Goal: Transaction & Acquisition: Book appointment/travel/reservation

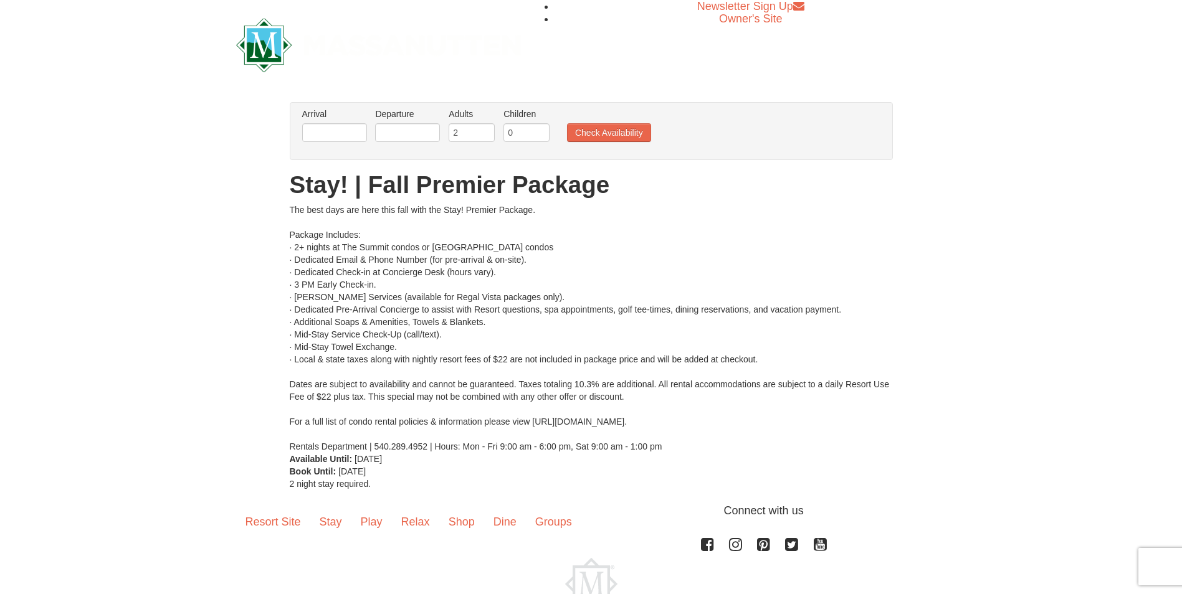
click at [333, 123] on li "Arrival Please format dates MM/DD/YYYY Please format dates MM/DD/YYYY" at bounding box center [334, 128] width 71 height 40
click at [330, 136] on input "text" at bounding box center [334, 132] width 65 height 19
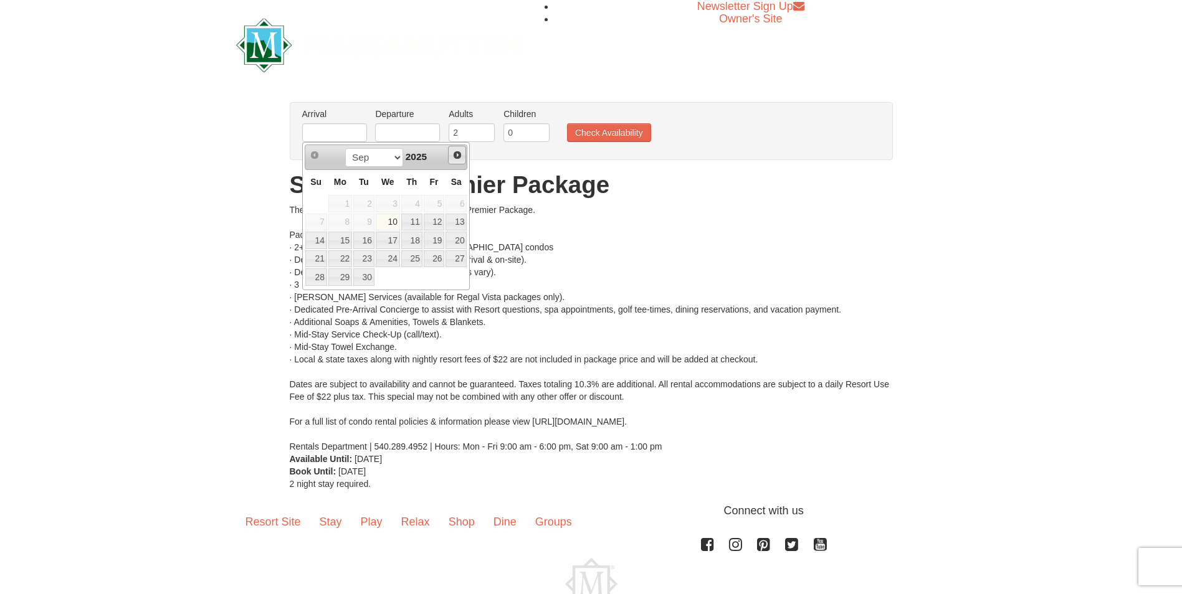
click at [455, 154] on span "Next" at bounding box center [457, 155] width 10 height 10
click at [412, 219] on link "9" at bounding box center [411, 222] width 21 height 17
type input "[DATE]"
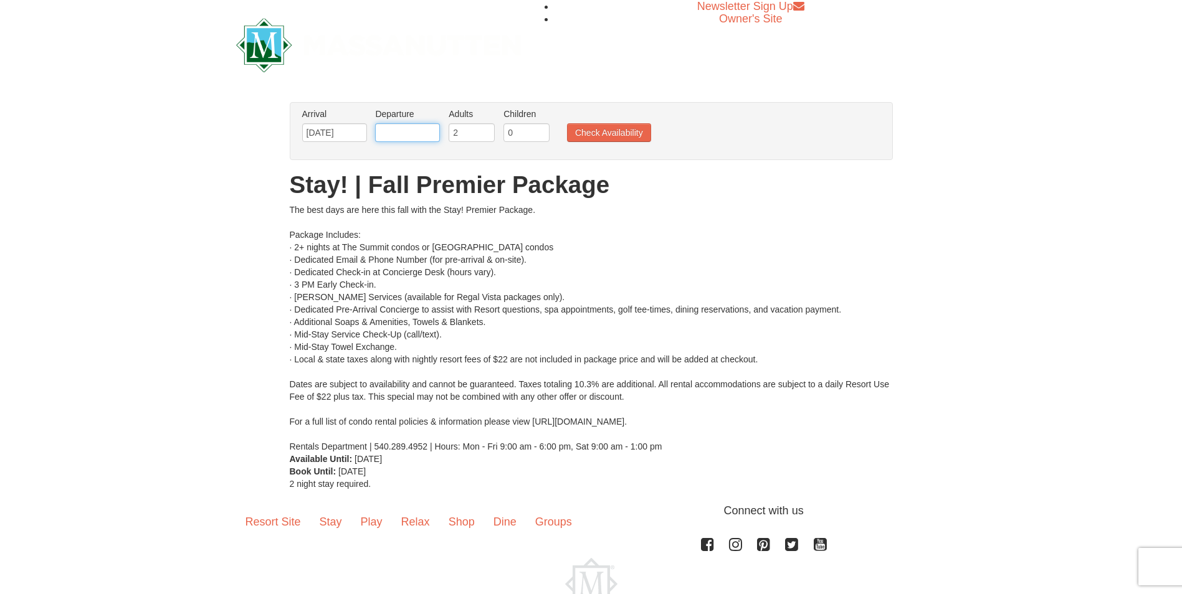
click at [397, 136] on input "text" at bounding box center [407, 132] width 65 height 19
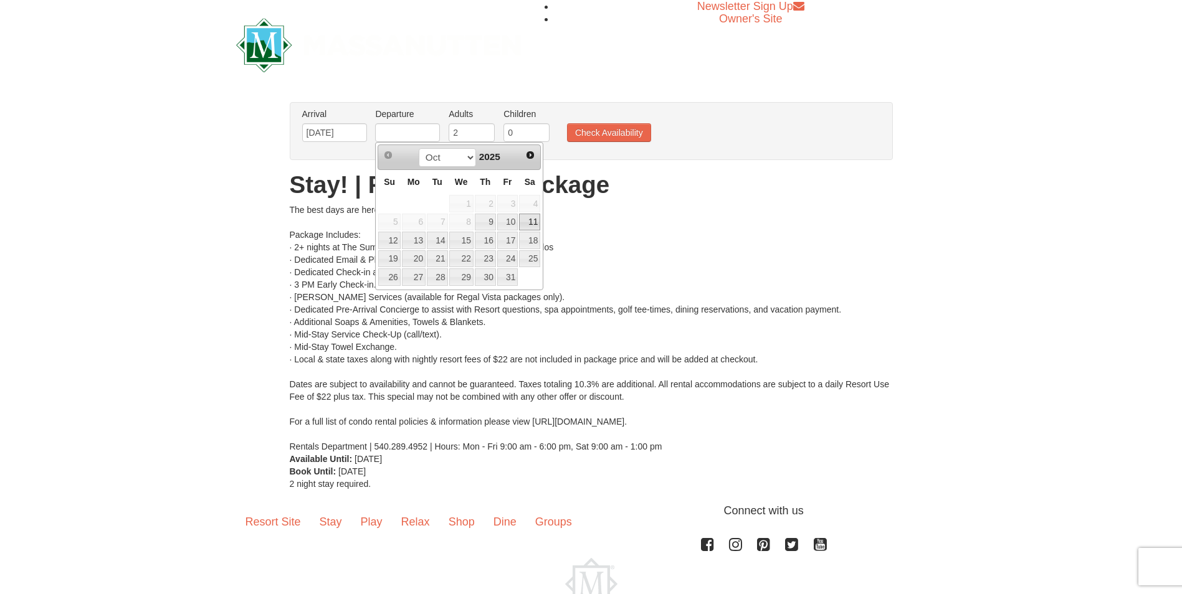
click at [536, 226] on link "11" at bounding box center [529, 222] width 21 height 17
type input "[DATE]"
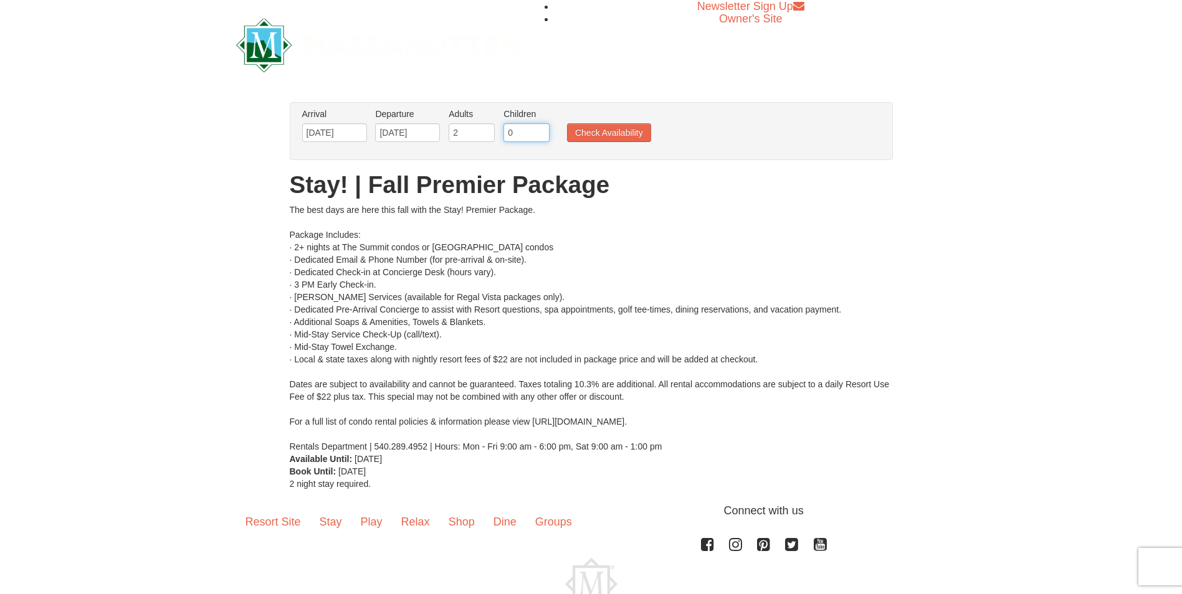
click at [526, 132] on input "0" at bounding box center [526, 132] width 46 height 19
type input "3"
click at [609, 134] on button "Check Availability" at bounding box center [609, 132] width 84 height 19
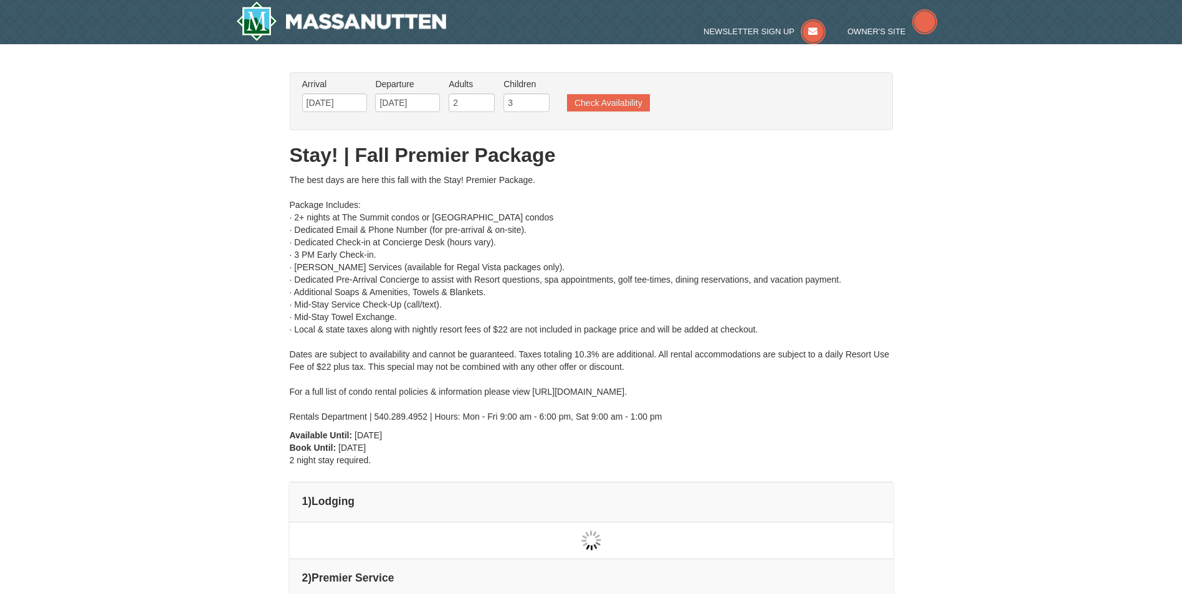
type input "[DATE]"
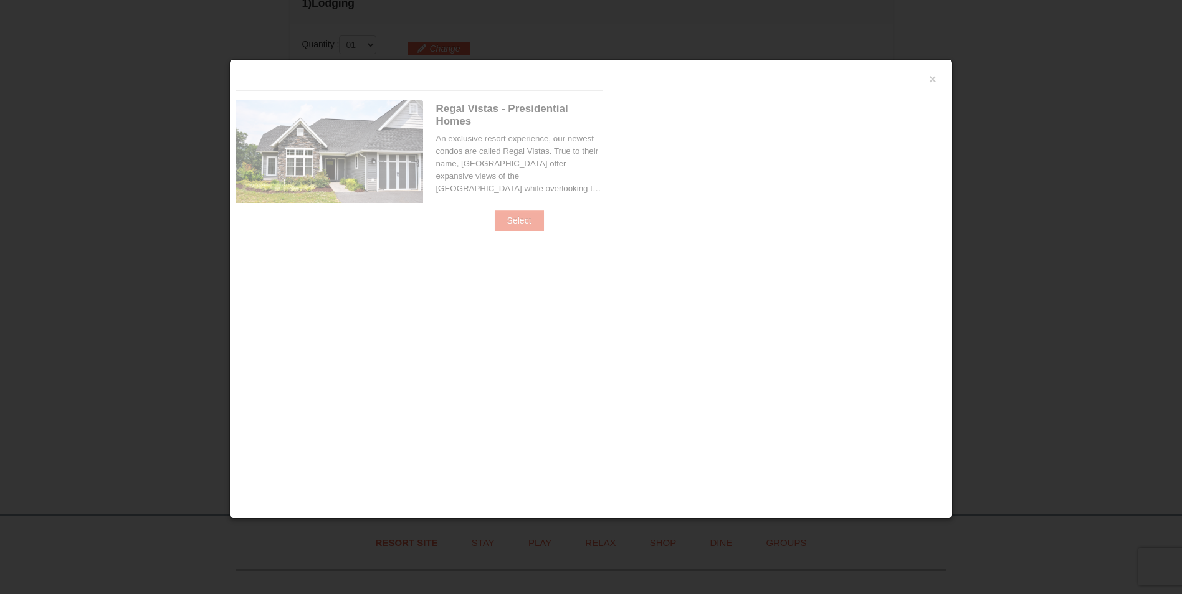
scroll to position [531, 0]
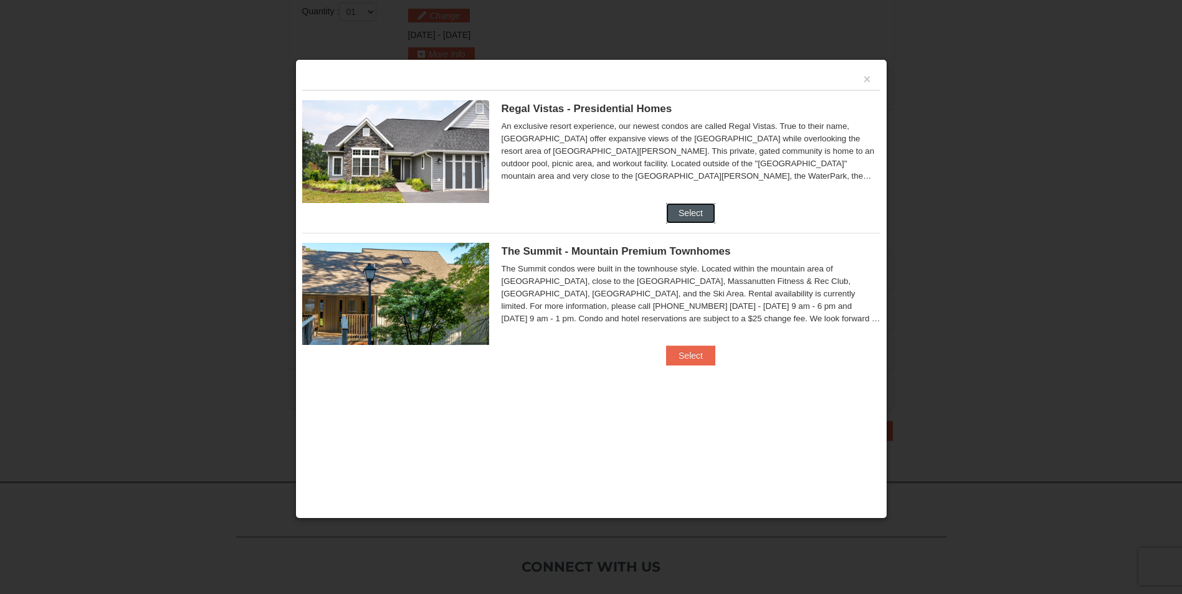
click at [700, 214] on button "Select" at bounding box center [690, 213] width 49 height 20
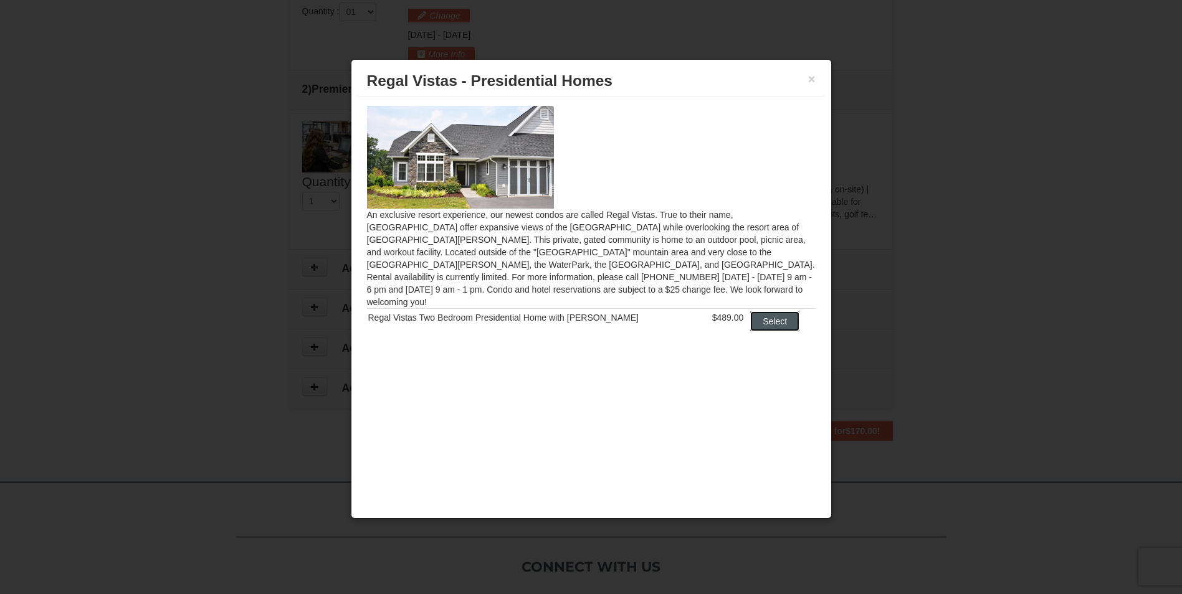
click at [774, 317] on button "Select" at bounding box center [774, 321] width 49 height 20
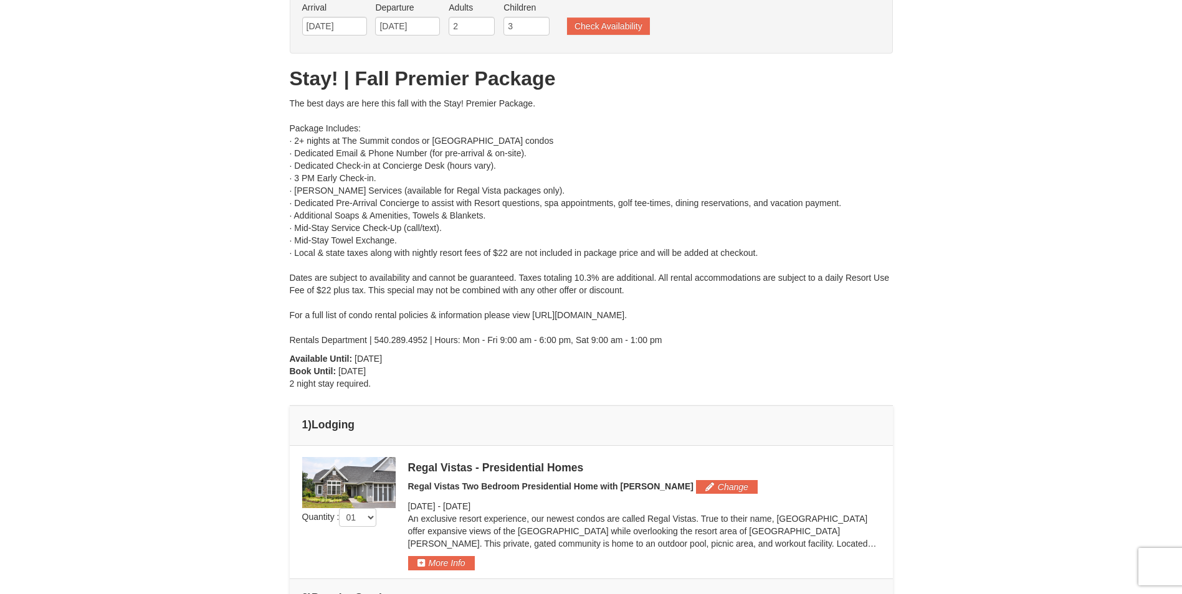
scroll to position [0, 0]
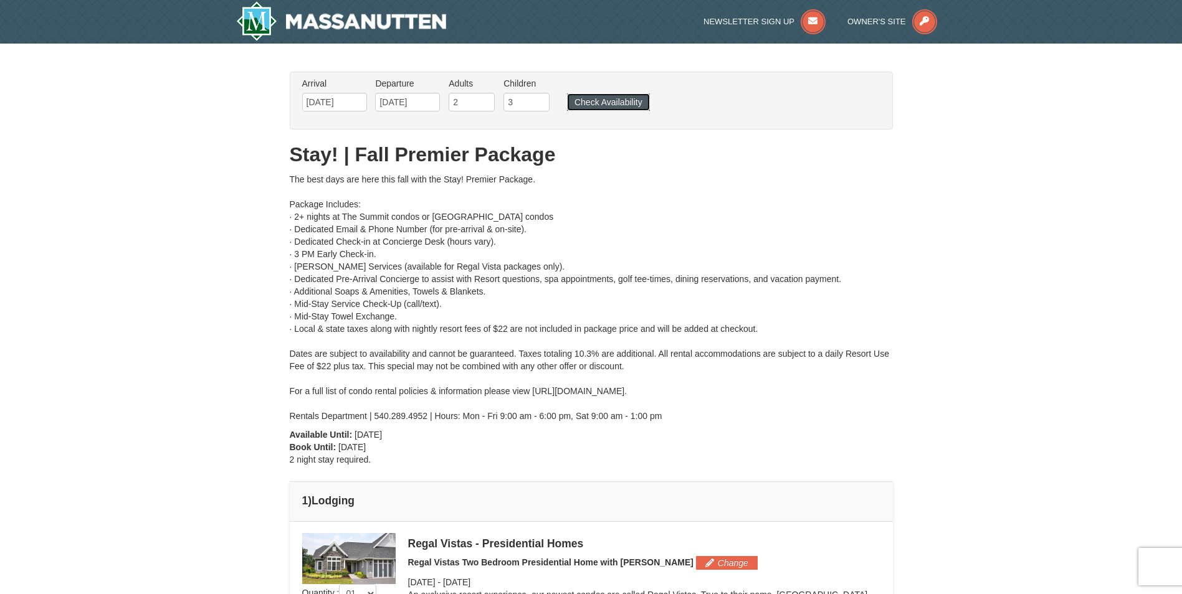
click at [595, 96] on button "Check Availability" at bounding box center [608, 101] width 83 height 17
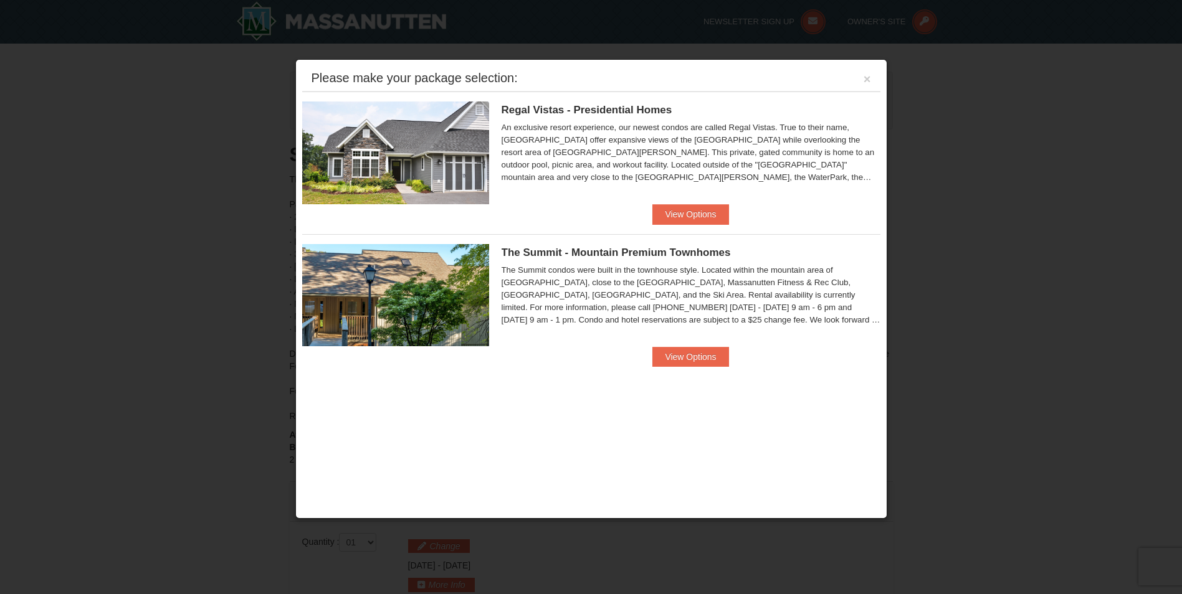
drag, startPoint x: 860, startPoint y: 78, endPoint x: 871, endPoint y: 77, distance: 11.2
click at [871, 77] on div "Please make your package selection: ×" at bounding box center [591, 79] width 578 height 26
click at [871, 79] on div "Please make your package selection: ×" at bounding box center [591, 79] width 578 height 26
click at [866, 80] on button "×" at bounding box center [866, 79] width 7 height 12
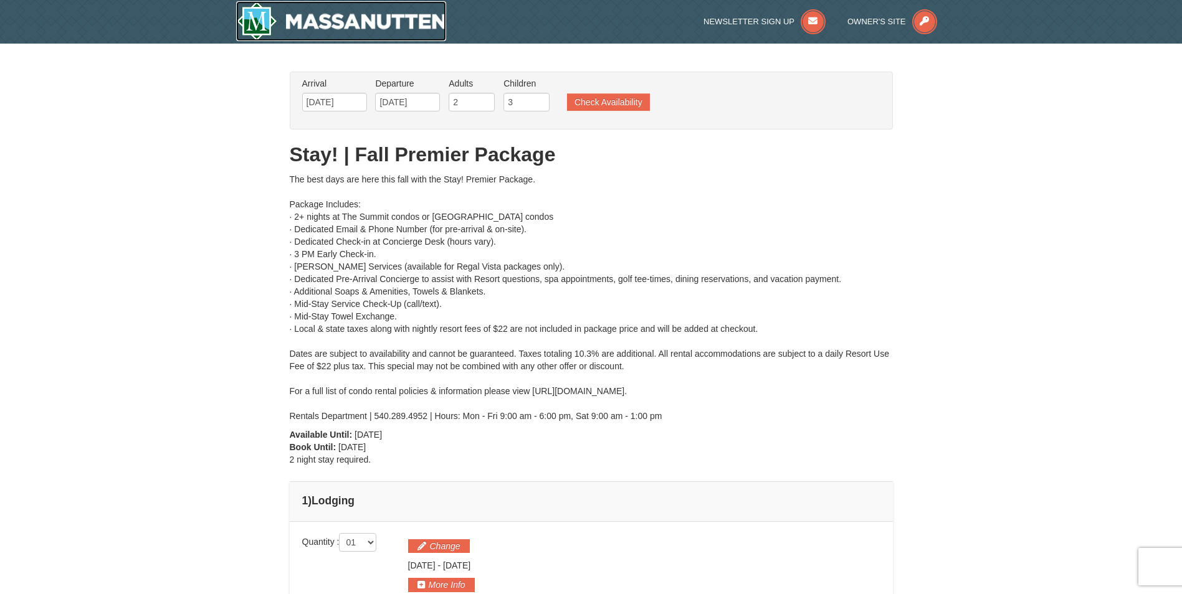
click at [325, 19] on img at bounding box center [341, 21] width 211 height 40
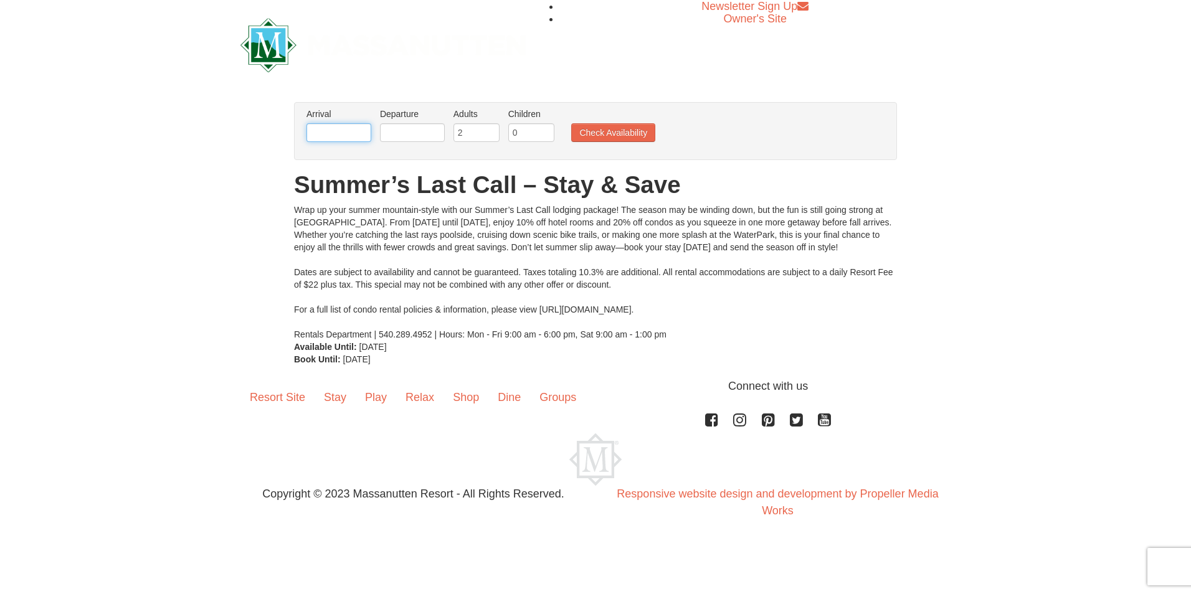
click at [333, 127] on input "text" at bounding box center [338, 132] width 65 height 19
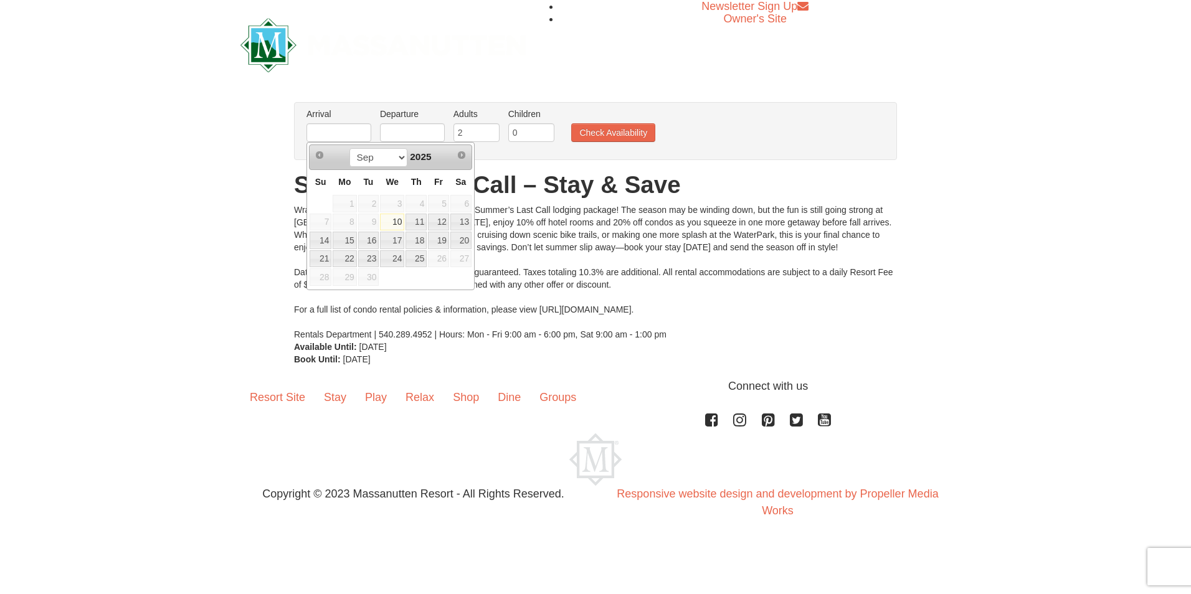
click at [510, 287] on div "Wrap up your summer mountain-style with our Summer’s Last Call lodging package!…" at bounding box center [595, 272] width 603 height 137
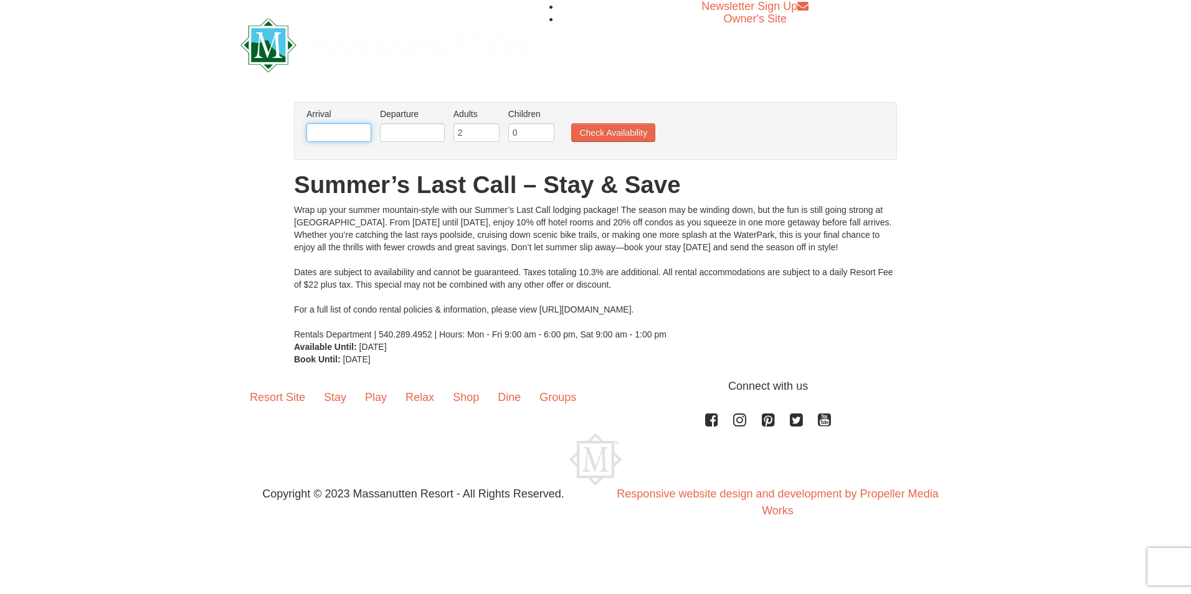
click at [355, 131] on input "text" at bounding box center [338, 132] width 65 height 19
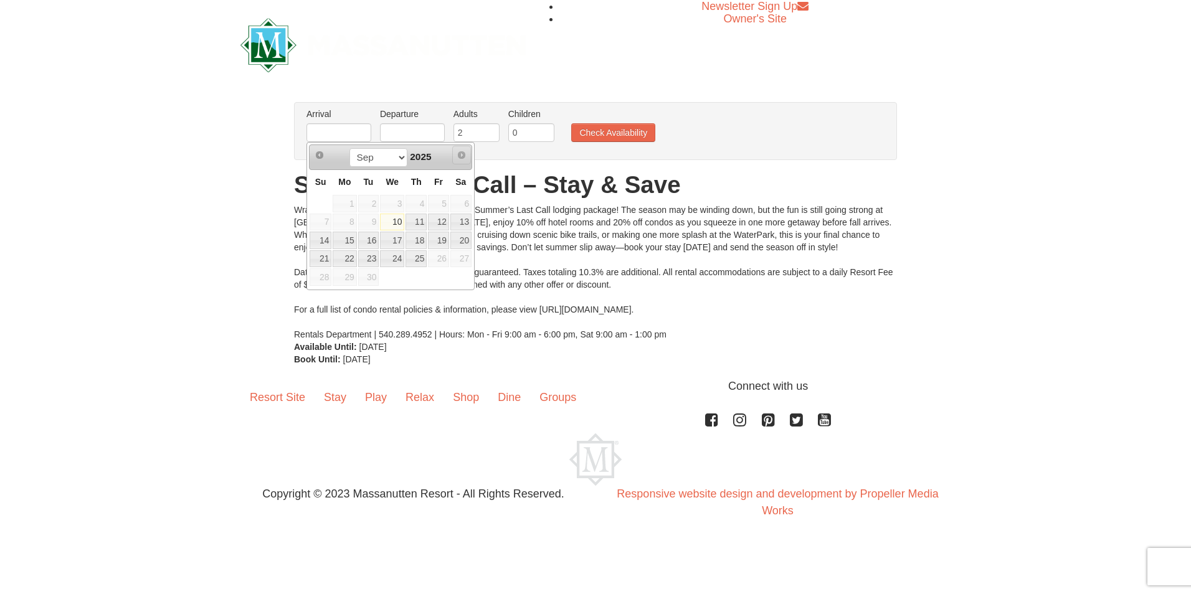
click at [465, 151] on span "Next" at bounding box center [462, 155] width 10 height 10
click at [463, 154] on span "Next" at bounding box center [462, 155] width 10 height 10
click at [458, 151] on span "Next" at bounding box center [462, 155] width 10 height 10
click at [462, 150] on span "Next" at bounding box center [462, 155] width 10 height 10
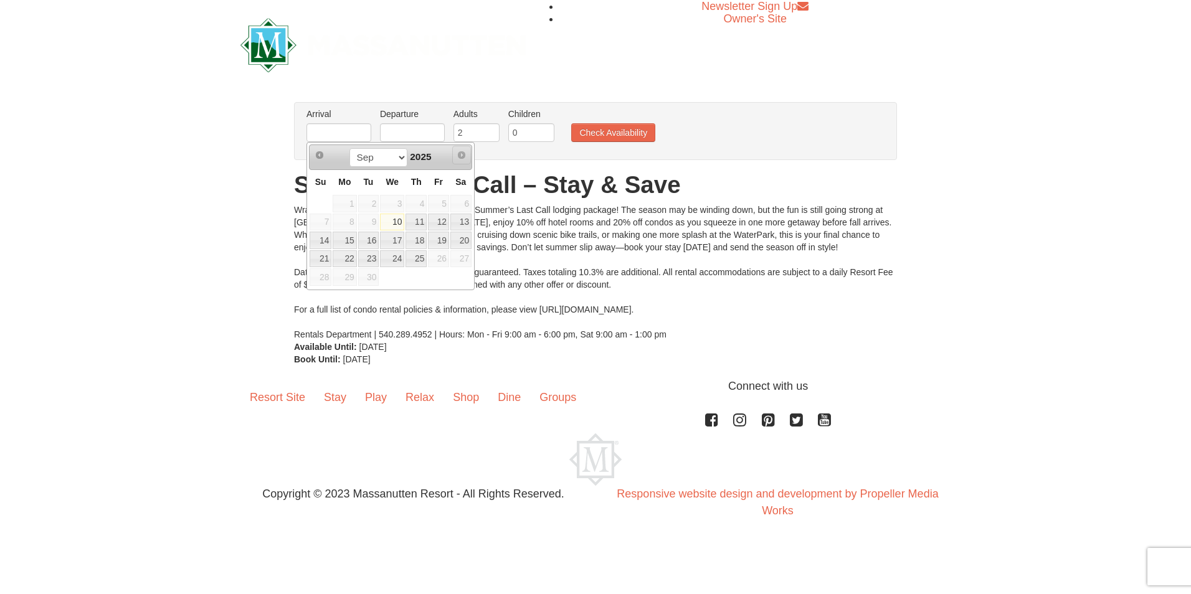
click at [462, 150] on span "Next" at bounding box center [462, 155] width 10 height 10
click at [463, 150] on span "Next" at bounding box center [462, 155] width 10 height 10
click at [630, 376] on div "× From: To: Adults: 2 Children: 0 Change Arrival Please format dates MM/DD/YYYY…" at bounding box center [595, 234] width 1191 height 288
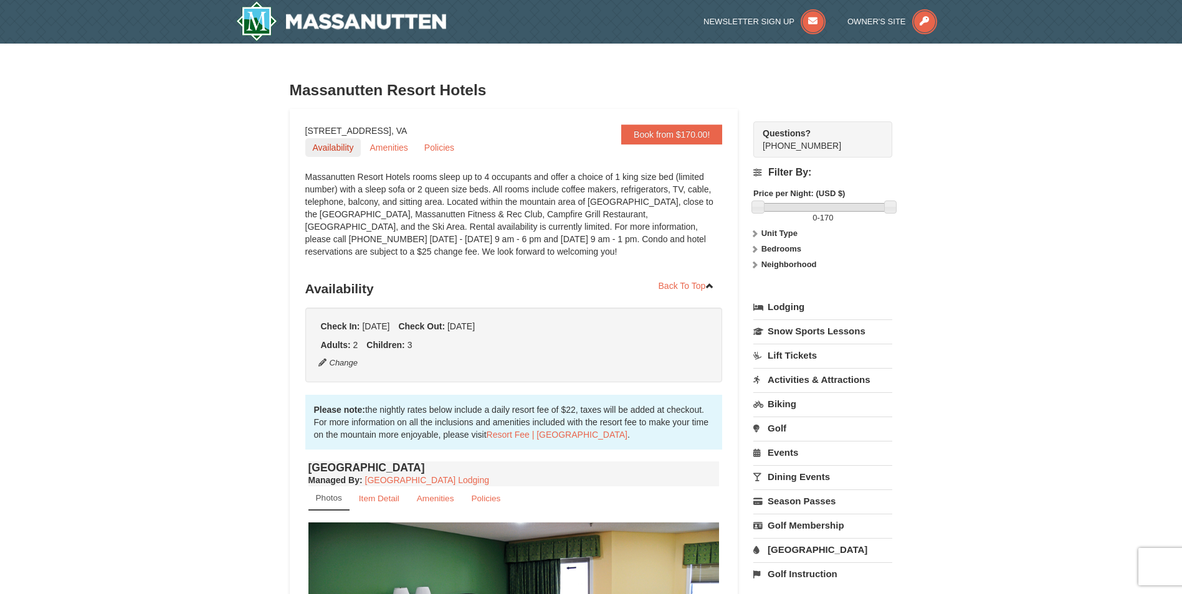
click at [320, 146] on link "Availability" at bounding box center [333, 147] width 56 height 19
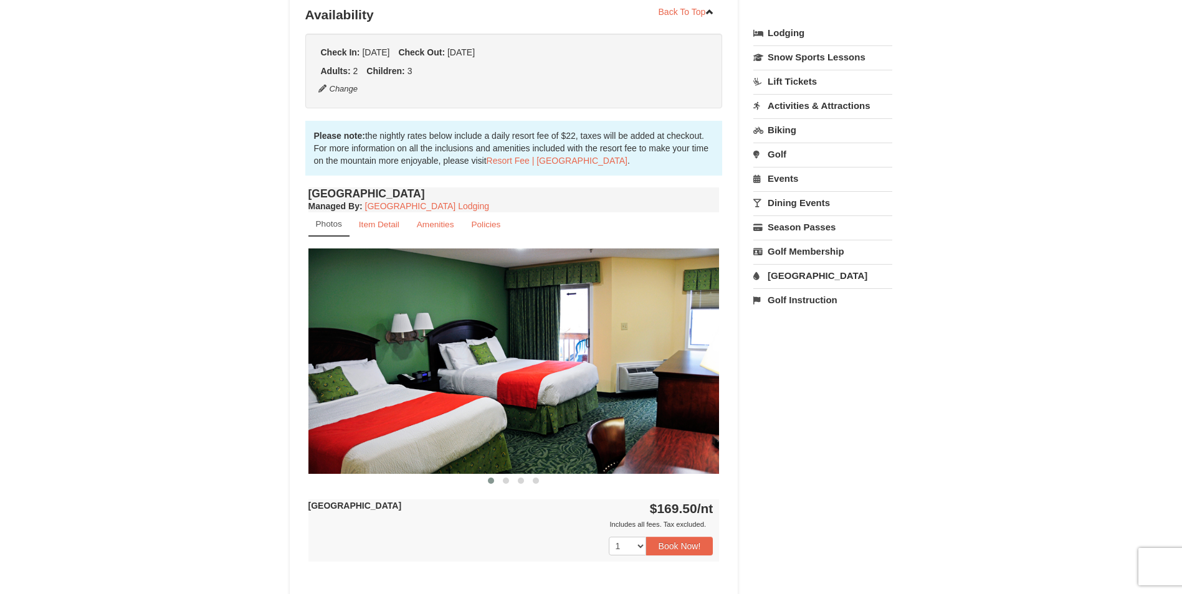
scroll to position [277, 0]
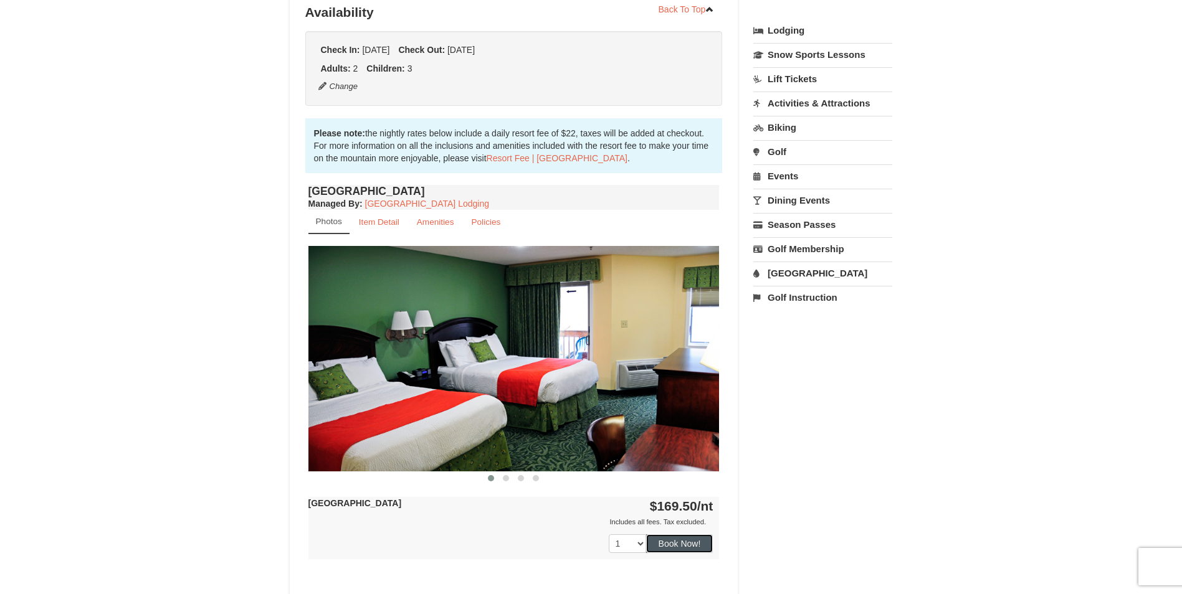
click at [691, 548] on button "Book Now!" at bounding box center [679, 543] width 67 height 19
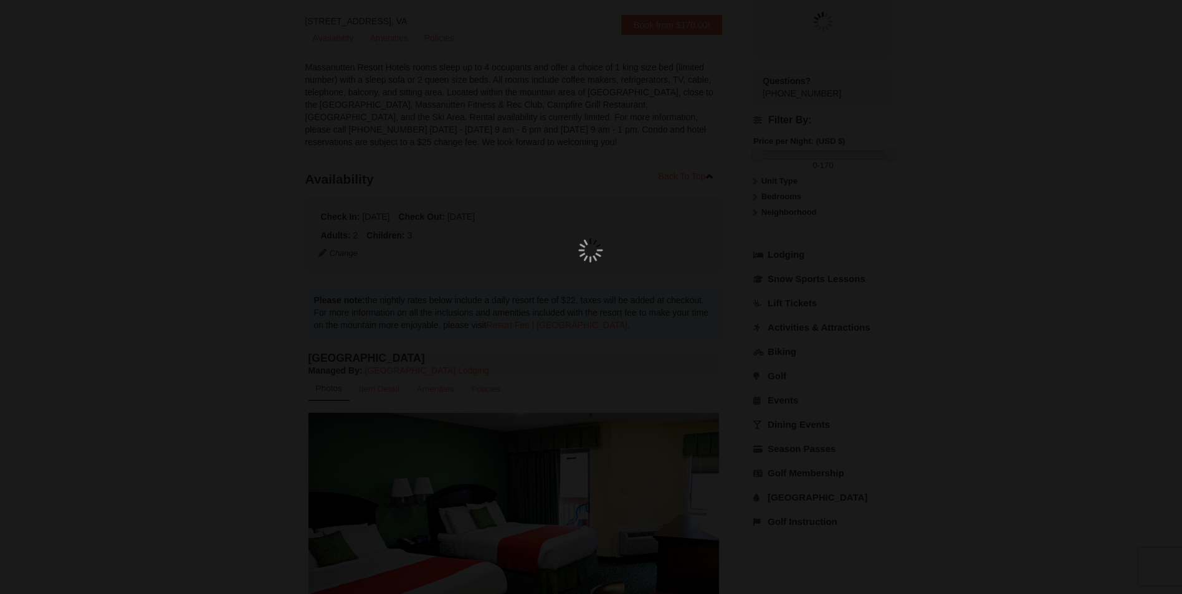
scroll to position [109, 0]
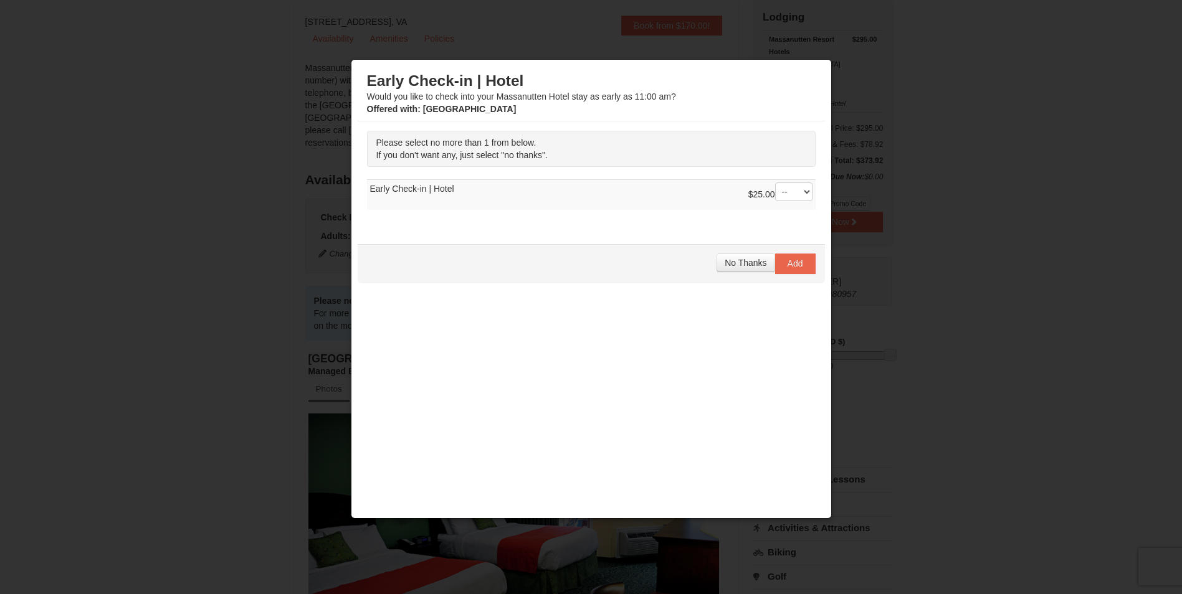
click at [757, 280] on div "No Thanks Add" at bounding box center [591, 263] width 467 height 39
click at [754, 273] on div "No Thanks Add" at bounding box center [591, 263] width 467 height 39
click at [752, 270] on button "No Thanks" at bounding box center [745, 263] width 58 height 19
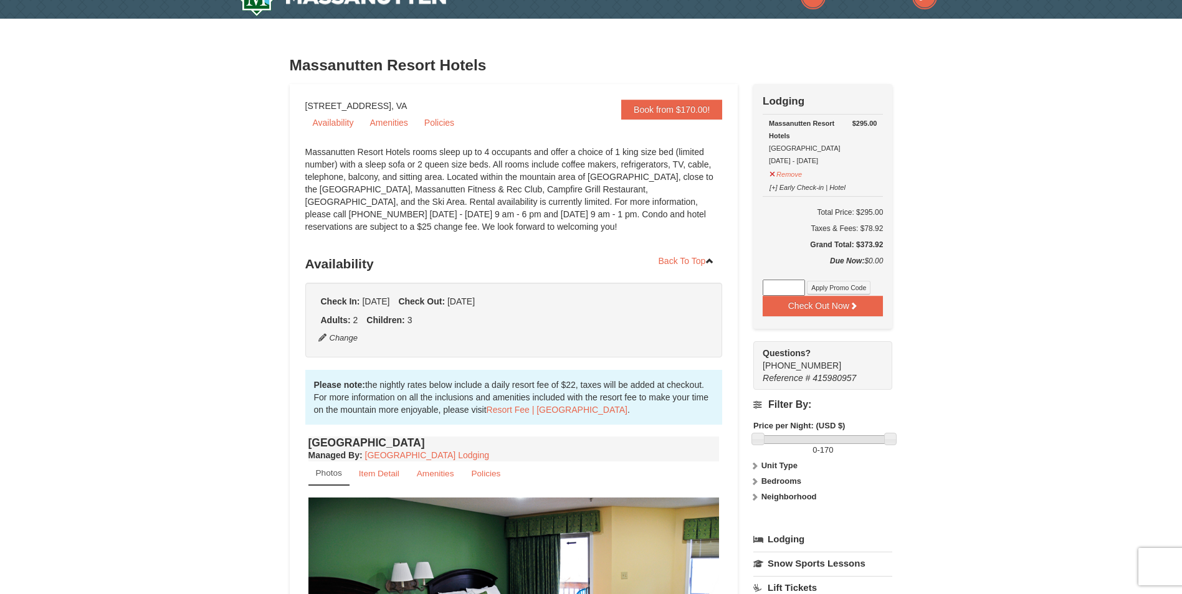
scroll to position [0, 0]
